Goal: Task Accomplishment & Management: Complete application form

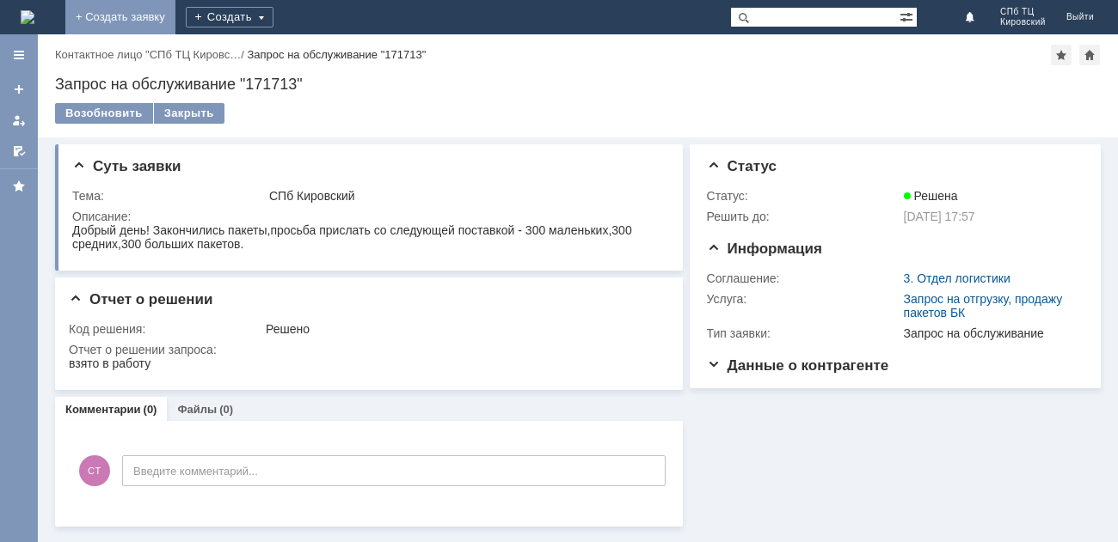
click at [175, 10] on link "+ Создать заявку" at bounding box center [120, 17] width 110 height 34
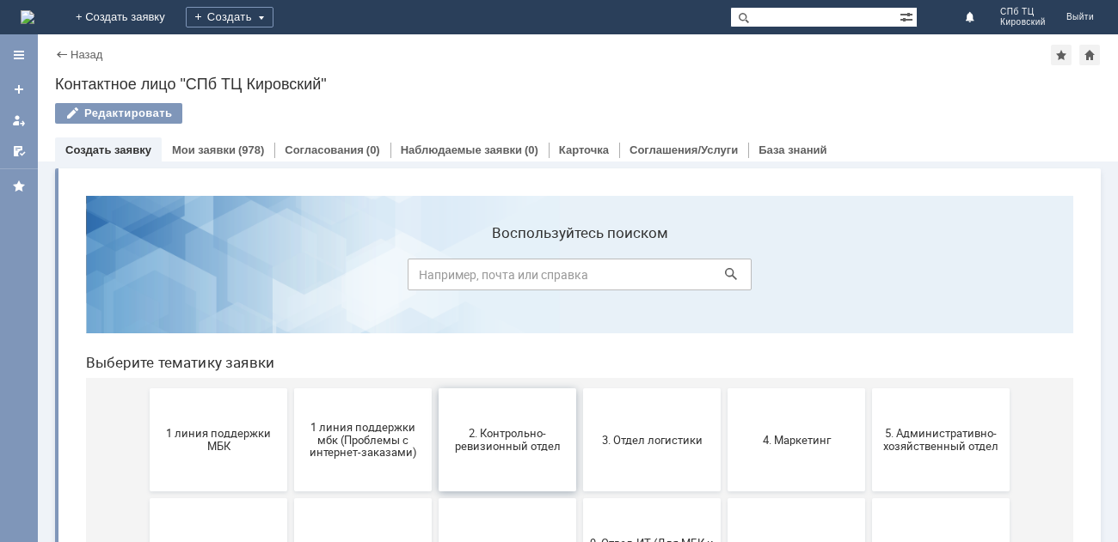
click at [489, 450] on span "2. Контрольно-ревизионный отдел" at bounding box center [507, 440] width 127 height 26
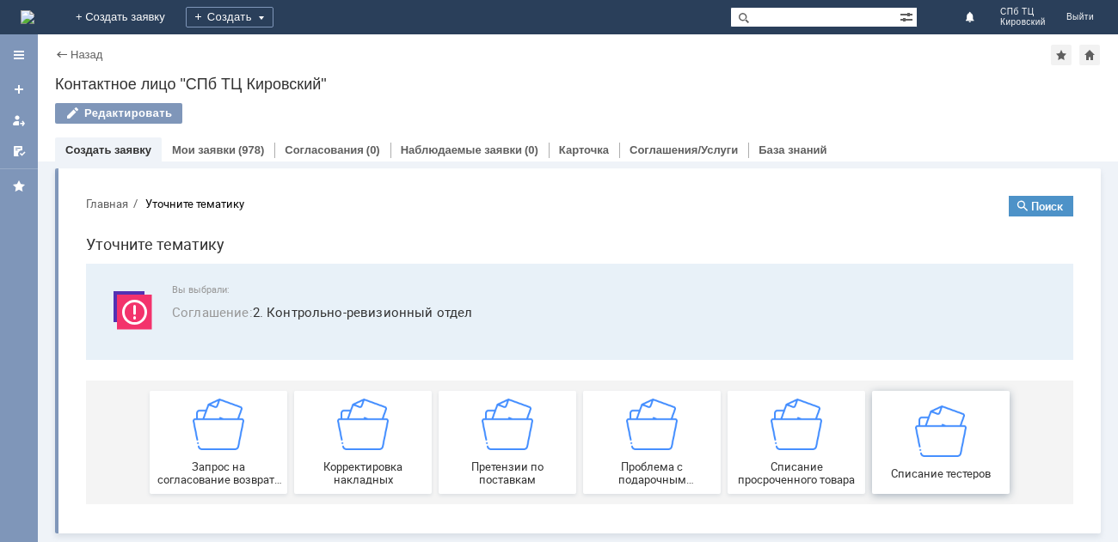
click at [941, 450] on img at bounding box center [941, 431] width 52 height 52
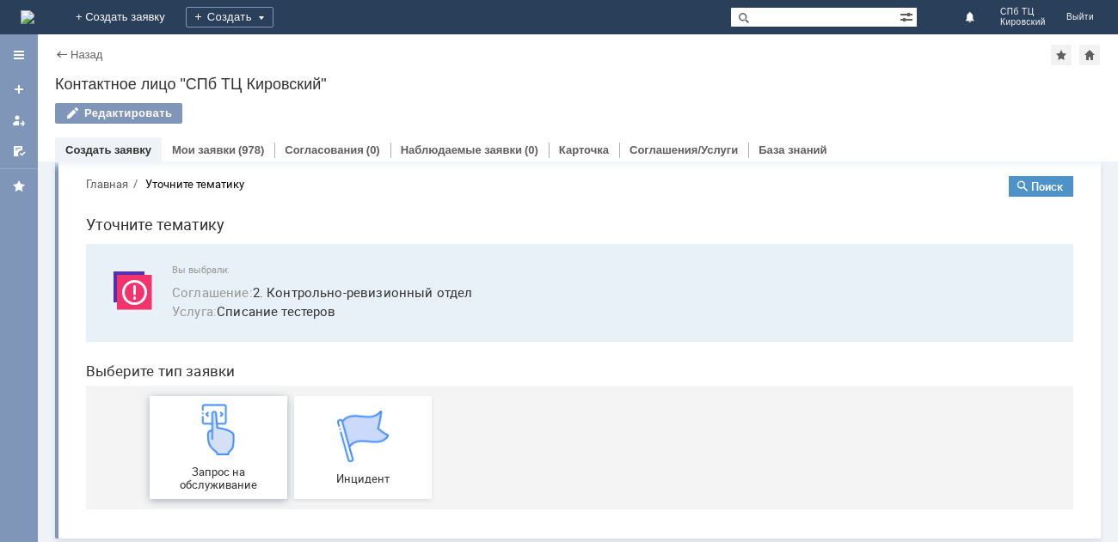
scroll to position [24, 0]
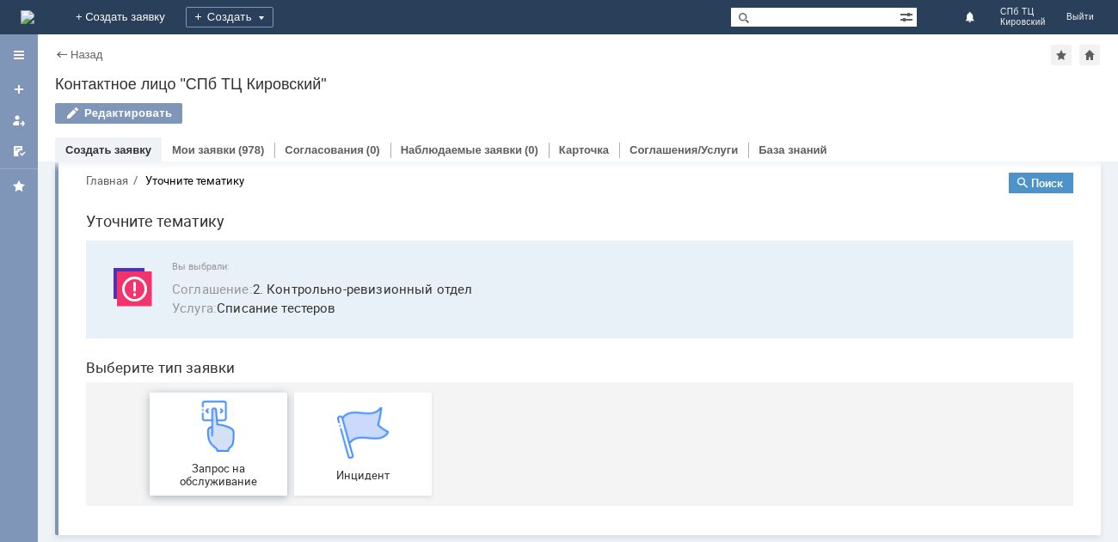
click at [223, 453] on div "Запрос на обслуживание" at bounding box center [218, 445] width 127 height 88
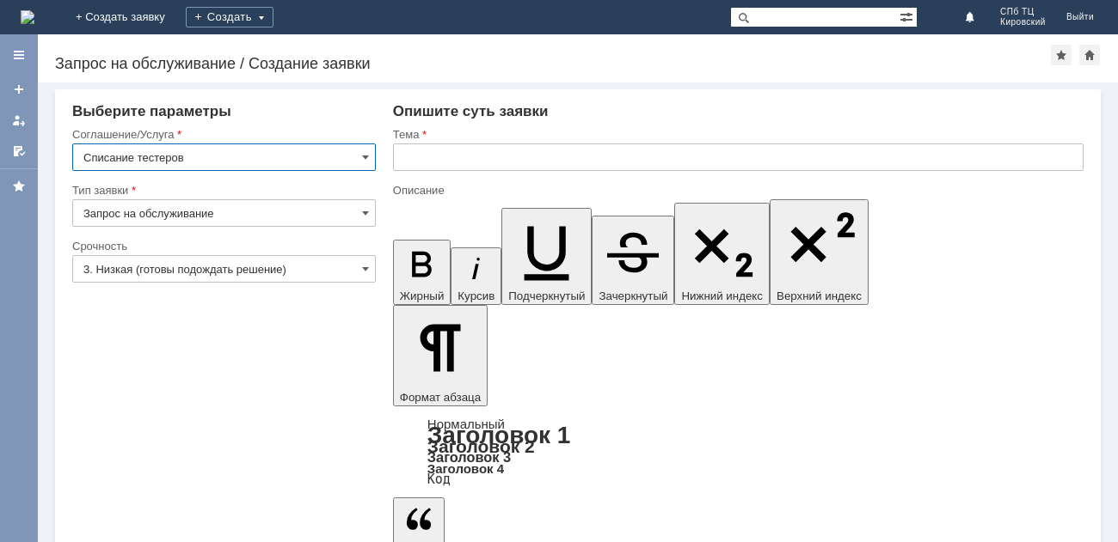
click at [235, 149] on input "Списание тестеров" at bounding box center [223, 158] width 303 height 28
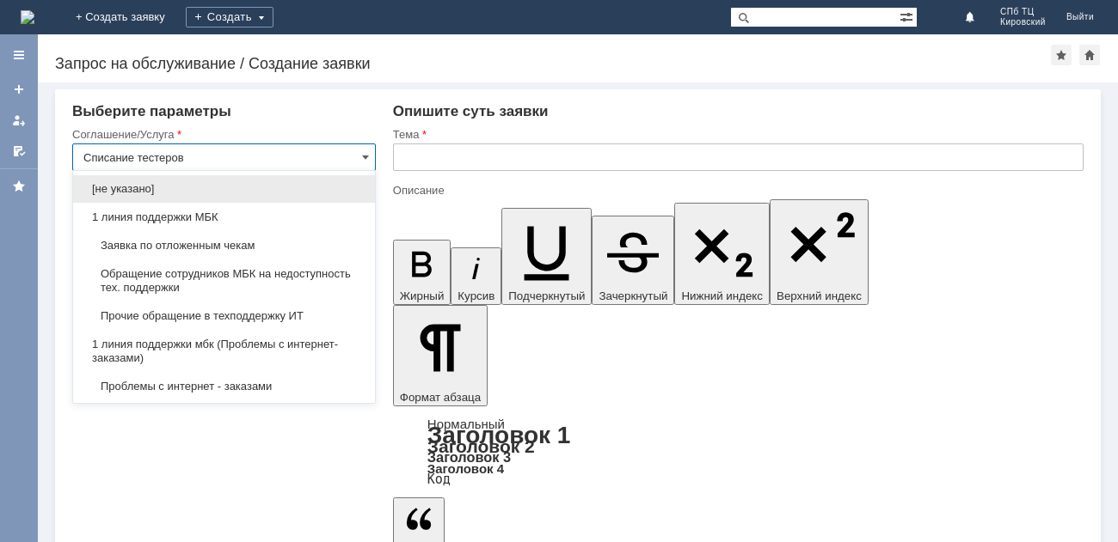
scroll to position [414, 0]
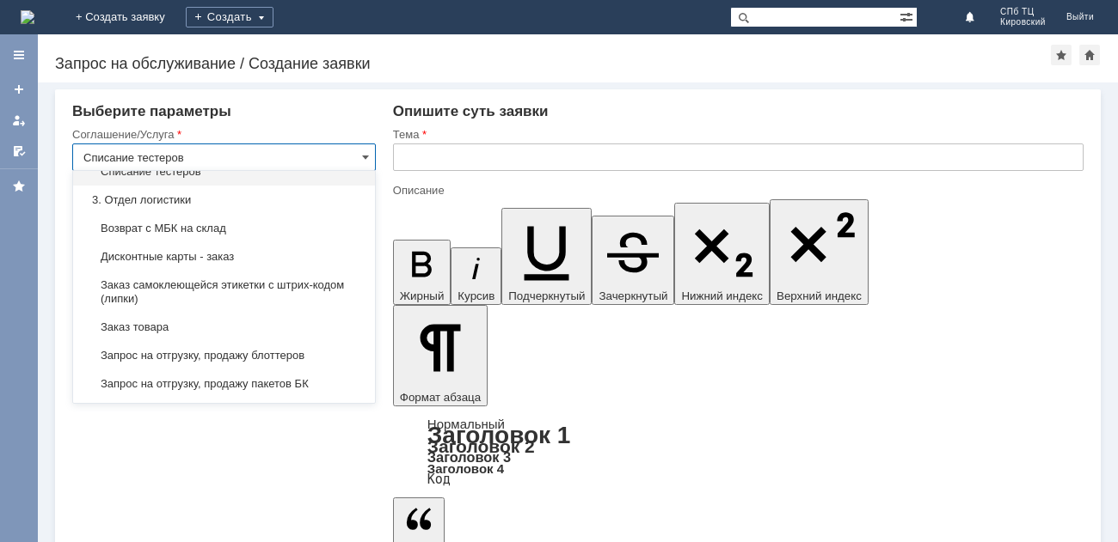
click at [246, 156] on input "Списание тестеров" at bounding box center [223, 158] width 303 height 28
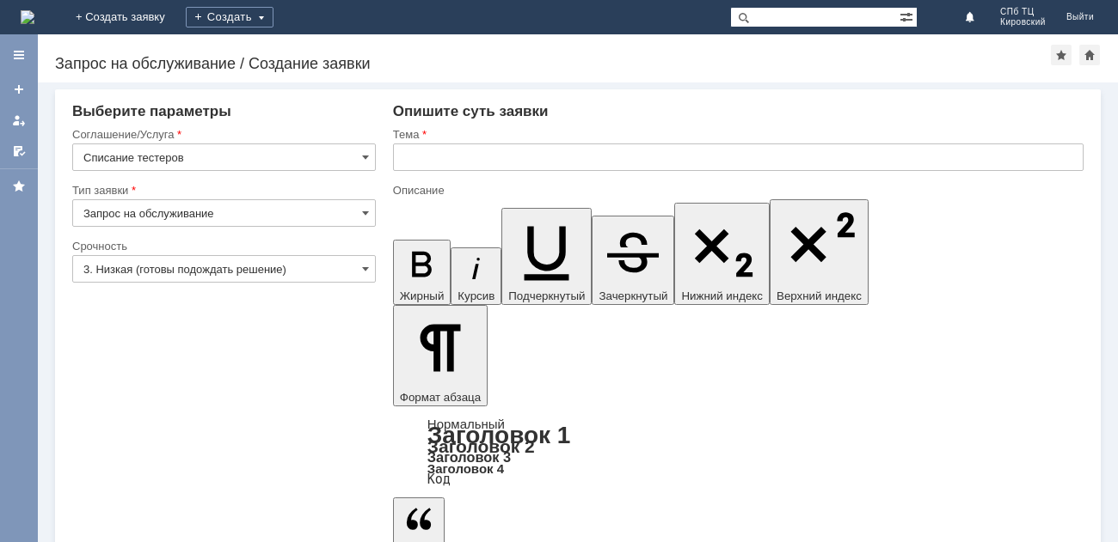
click at [267, 126] on div "Выберите параметры Соглашение/Услуга Списание тестеров Тип заявки Запрос на обс…" at bounding box center [223, 171] width 303 height 136
type input "Списание тестеров"
click at [365, 268] on span at bounding box center [365, 269] width 7 height 14
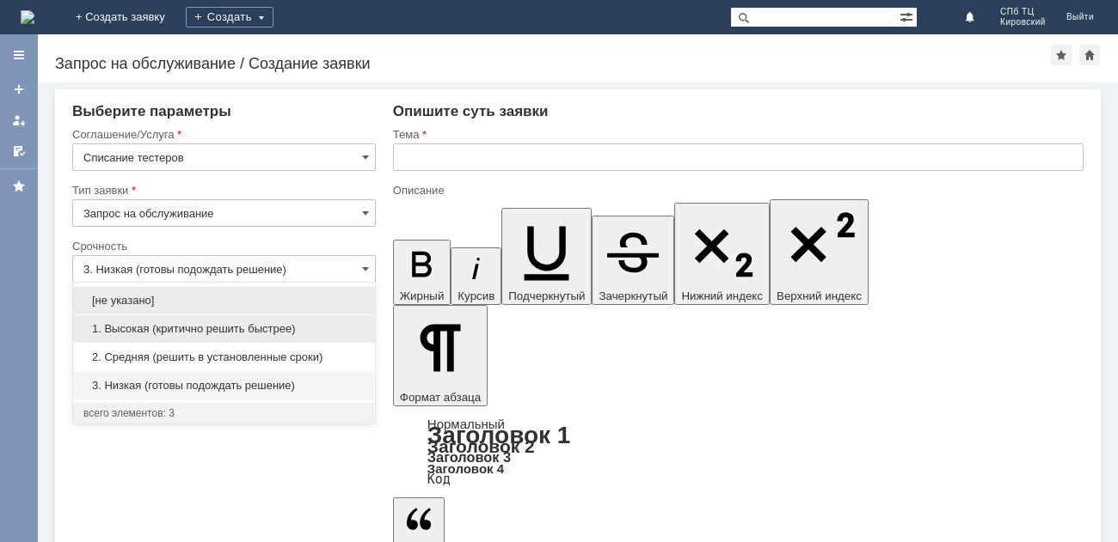
click at [274, 328] on span "1. Высокая (критично решить быстрее)" at bounding box center [223, 329] width 281 height 14
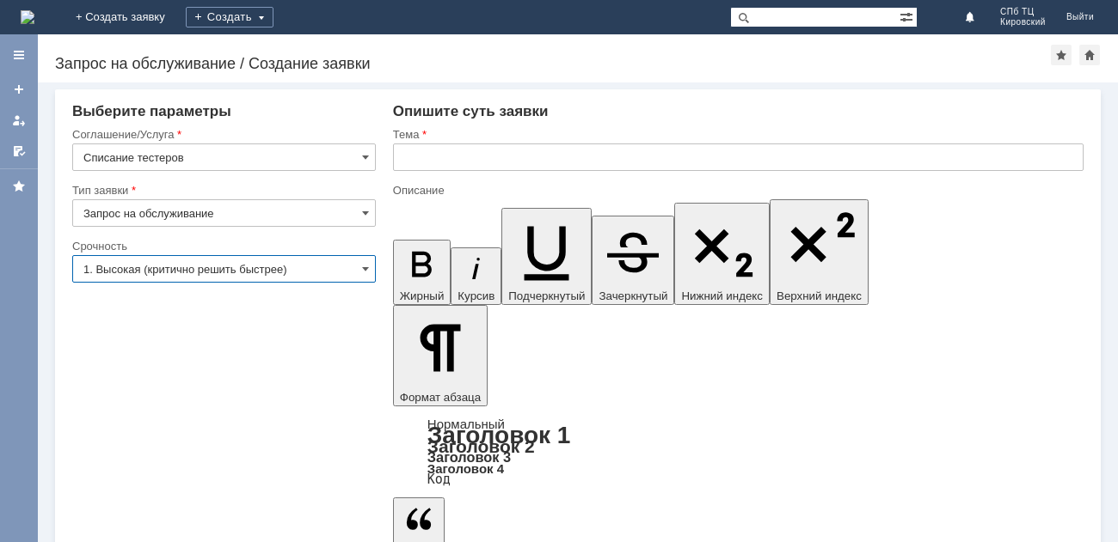
type input "1. Высокая (критично решить быстрее)"
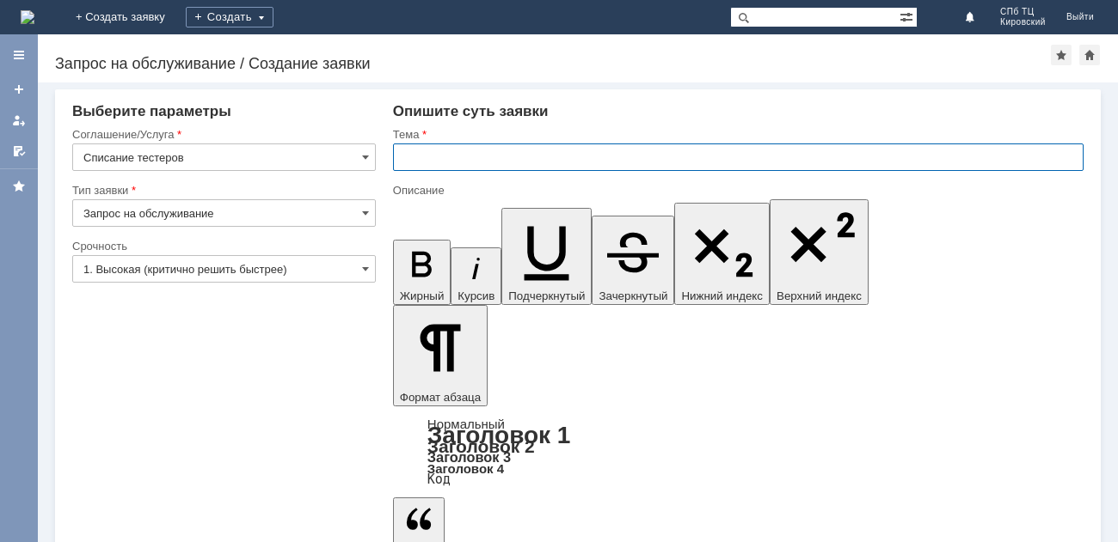
click at [440, 160] on input "text" at bounding box center [738, 158] width 690 height 28
click at [444, 155] on input "МБК САБ Кировский" at bounding box center [738, 158] width 690 height 28
drag, startPoint x: 584, startPoint y: 162, endPoint x: 107, endPoint y: 5, distance: 502.1
click at [584, 162] on input "МБК СПБ Кировский" at bounding box center [738, 158] width 690 height 28
type input "МБК СПБ Кировский"
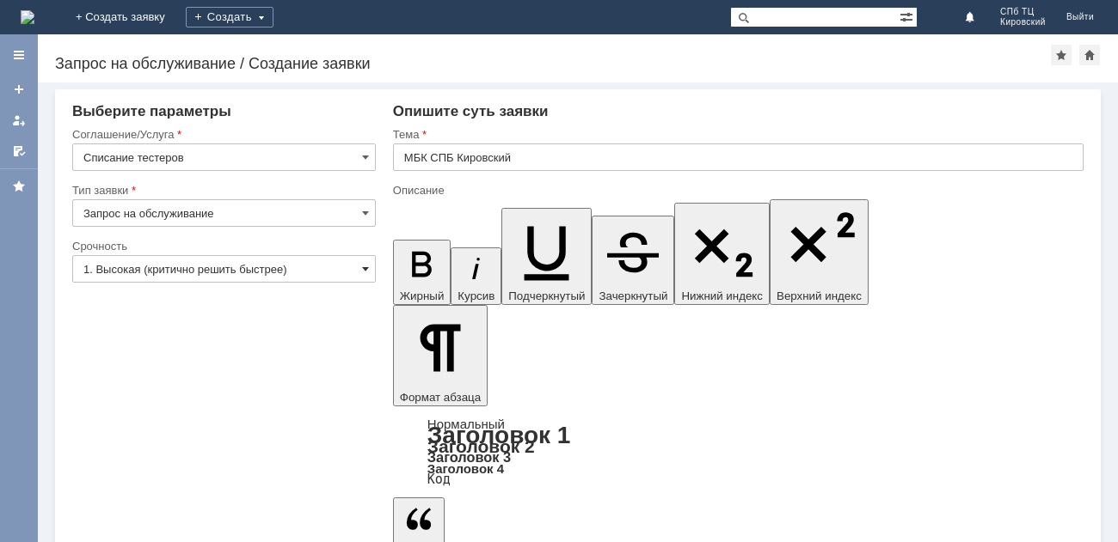
click at [367, 270] on span at bounding box center [365, 269] width 7 height 14
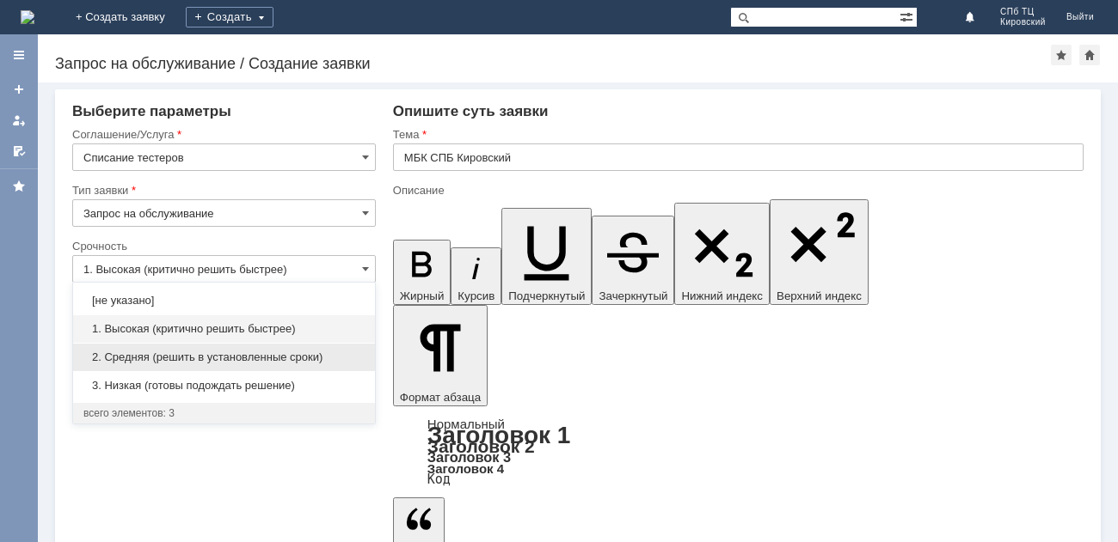
click at [273, 356] on span "2. Средняя (решить в установленные сроки)" at bounding box center [223, 358] width 281 height 14
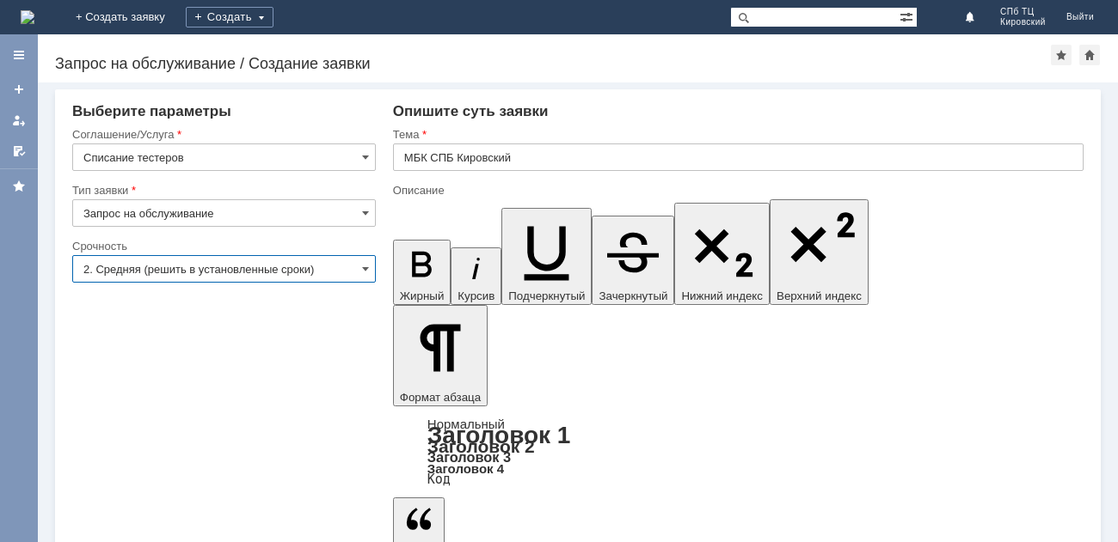
type input "2. Средняя (решить в установленные сроки)"
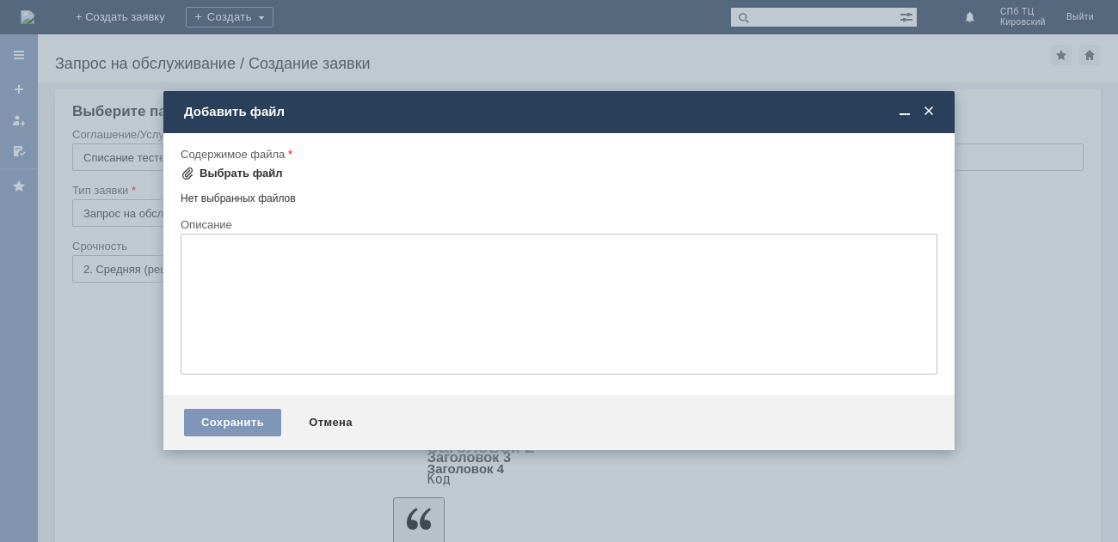
click at [186, 174] on span at bounding box center [188, 174] width 14 height 14
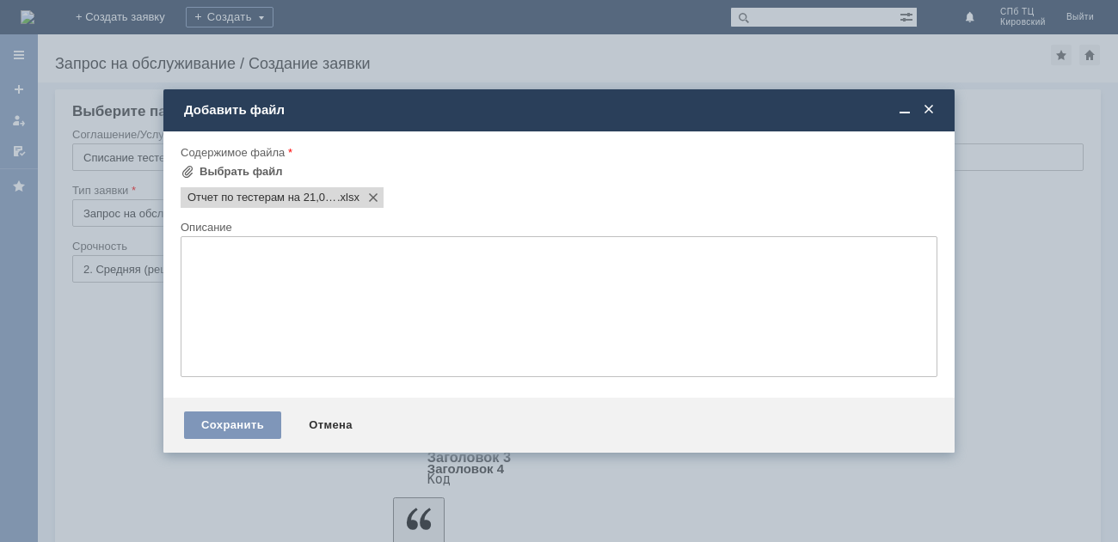
scroll to position [0, 0]
click at [244, 421] on div "Сохранить" at bounding box center [232, 426] width 97 height 28
